Goal: Task Accomplishment & Management: Use online tool/utility

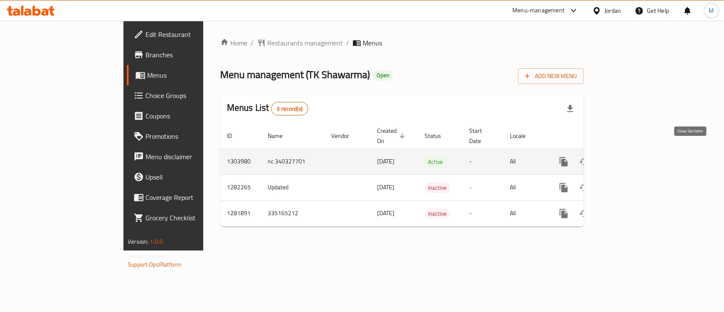
click at [630, 156] on icon "enhanced table" at bounding box center [624, 161] width 10 height 10
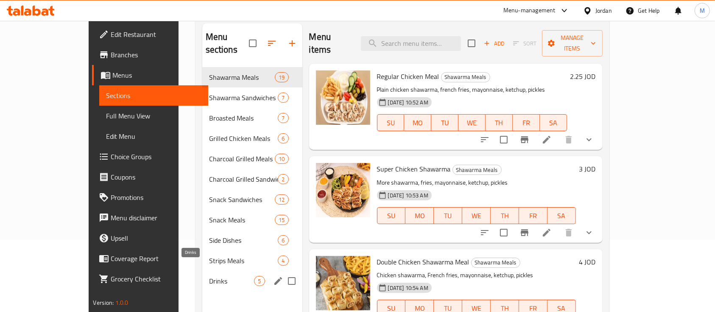
scroll to position [119, 0]
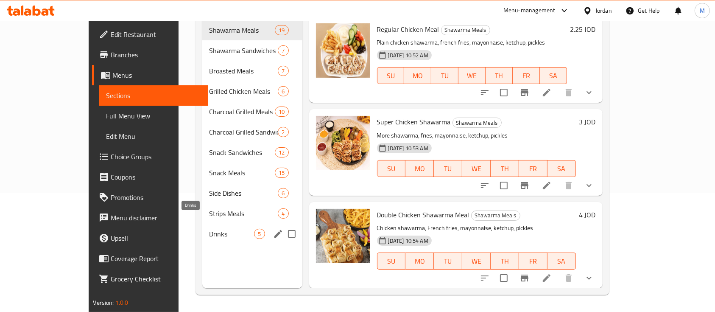
click at [209, 229] on span "Drinks" at bounding box center [231, 234] width 45 height 10
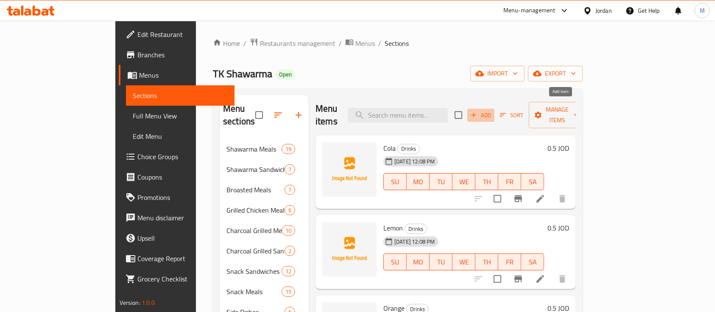
click at [492, 110] on span "Add" at bounding box center [480, 115] width 23 height 10
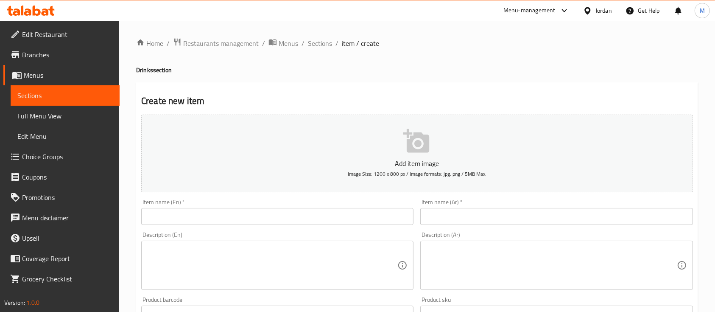
drag, startPoint x: 279, startPoint y: 219, endPoint x: 318, endPoint y: 214, distance: 38.4
click at [279, 219] on input "text" at bounding box center [277, 216] width 272 height 17
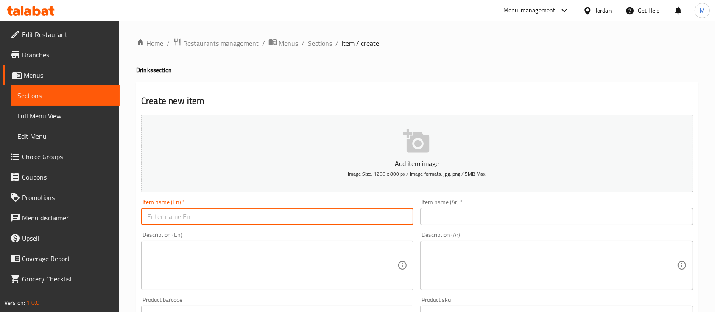
paste input "Laban Ayran"
type input "Laban Ayran"
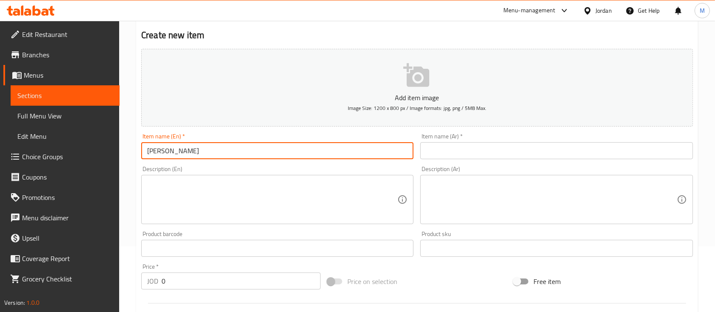
scroll to position [226, 0]
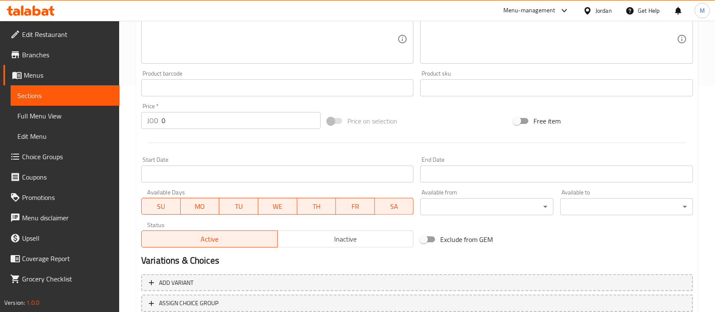
click at [191, 119] on input "0" at bounding box center [241, 120] width 159 height 17
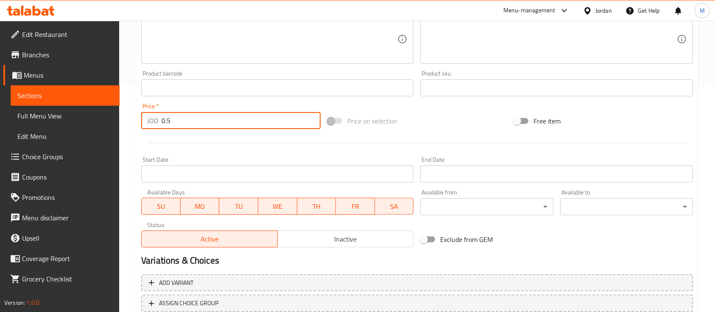
type input "0.5"
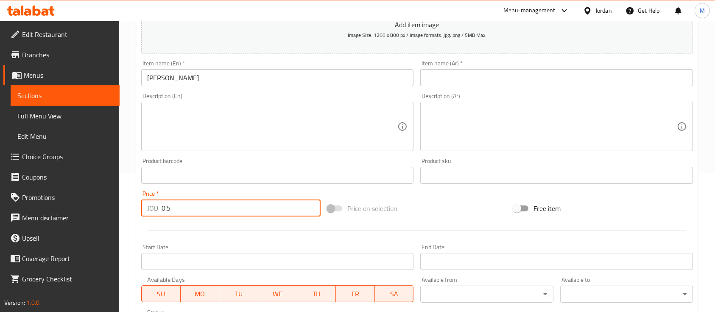
scroll to position [113, 0]
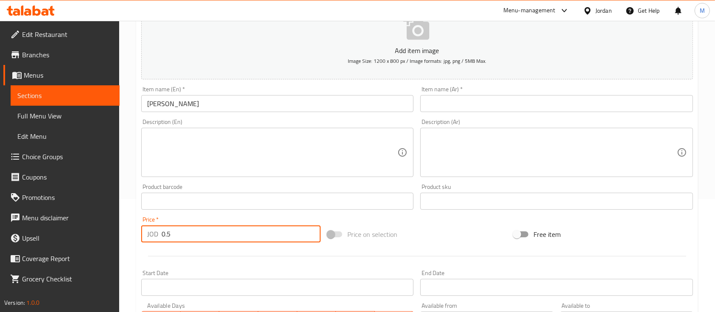
drag, startPoint x: 446, startPoint y: 105, endPoint x: 479, endPoint y: 97, distance: 33.6
click at [446, 105] on input "text" at bounding box center [556, 103] width 272 height 17
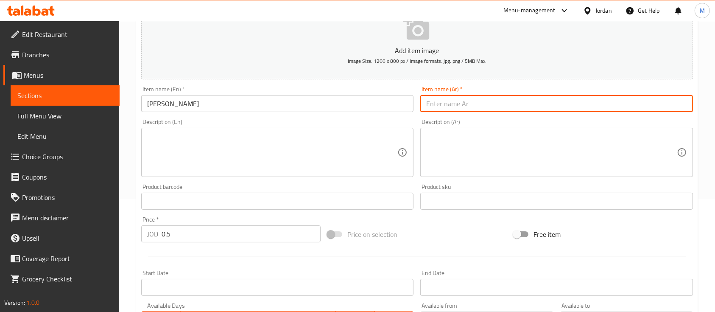
paste input "لبن عيران"
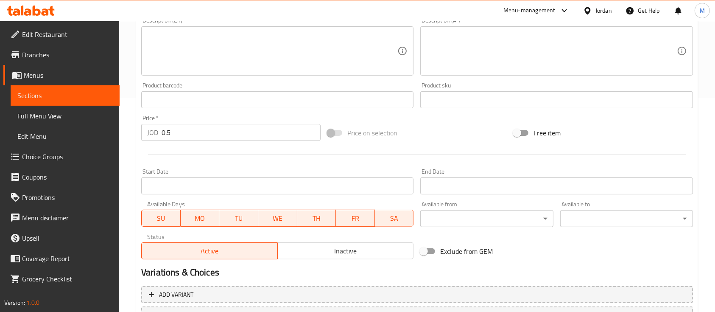
scroll to position [287, 0]
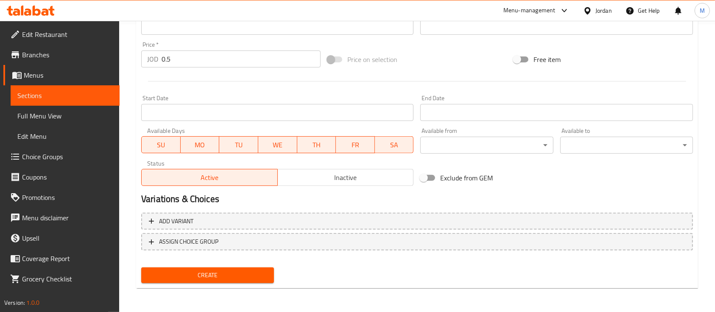
type input "لبن عيران"
click at [250, 270] on span "Create" at bounding box center [207, 275] width 119 height 11
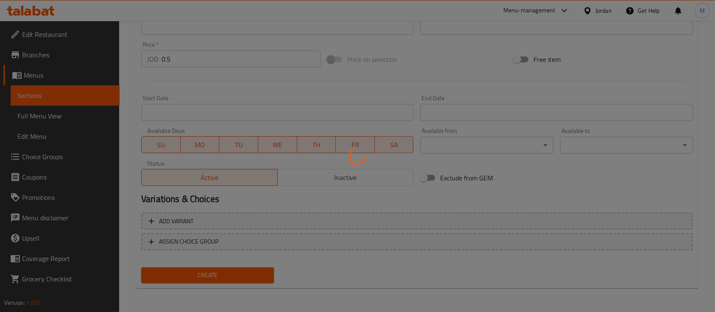
type input "0"
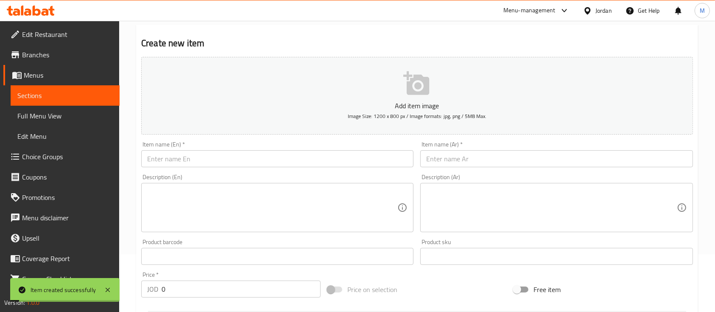
scroll to position [0, 0]
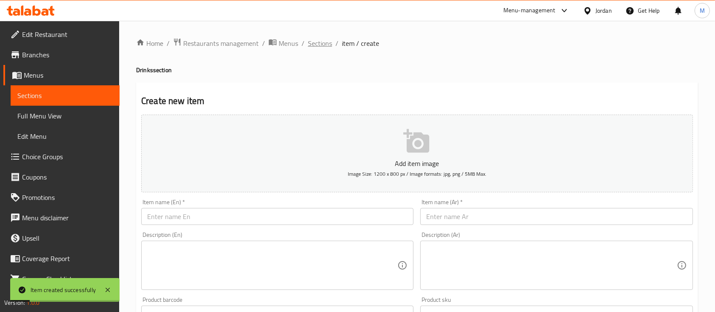
click at [326, 46] on span "Sections" at bounding box center [320, 43] width 24 height 10
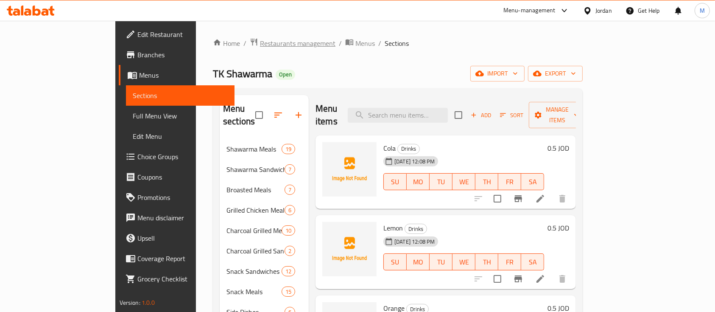
click at [260, 44] on span "Restaurants management" at bounding box center [297, 43] width 75 height 10
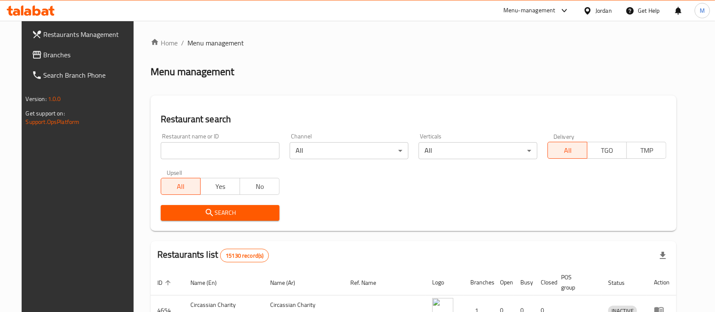
click at [69, 51] on span "Branches" at bounding box center [89, 55] width 91 height 10
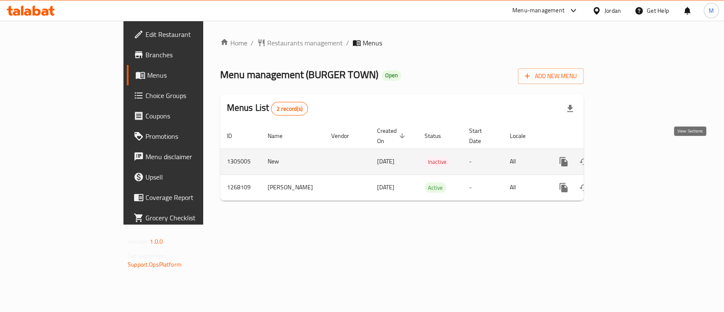
click at [635, 151] on link "enhanced table" at bounding box center [624, 161] width 20 height 20
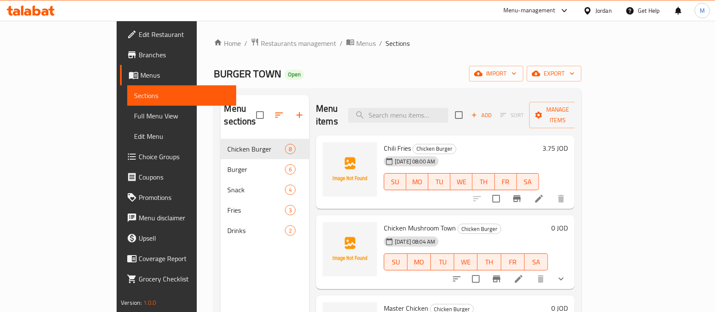
click at [403, 62] on div "Home / Restaurants management / Menus / Sections BURGER TOWN Open import export…" at bounding box center [397, 226] width 367 height 376
click at [467, 40] on ol "Home / Restaurants management / Menus / Sections" at bounding box center [397, 43] width 367 height 11
